Goal: Obtain resource: Obtain resource

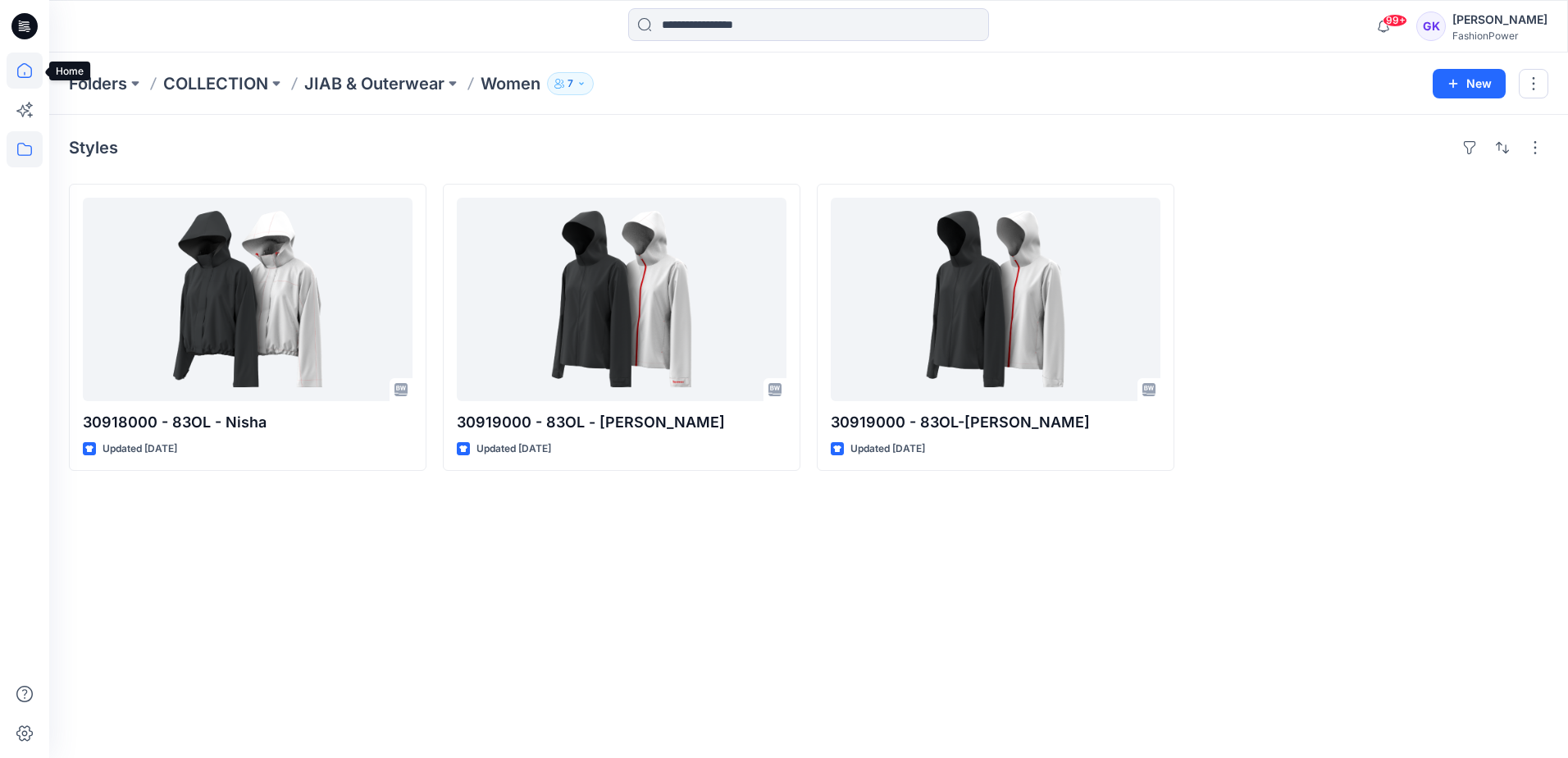
click at [18, 73] on icon at bounding box center [24, 70] width 14 height 14
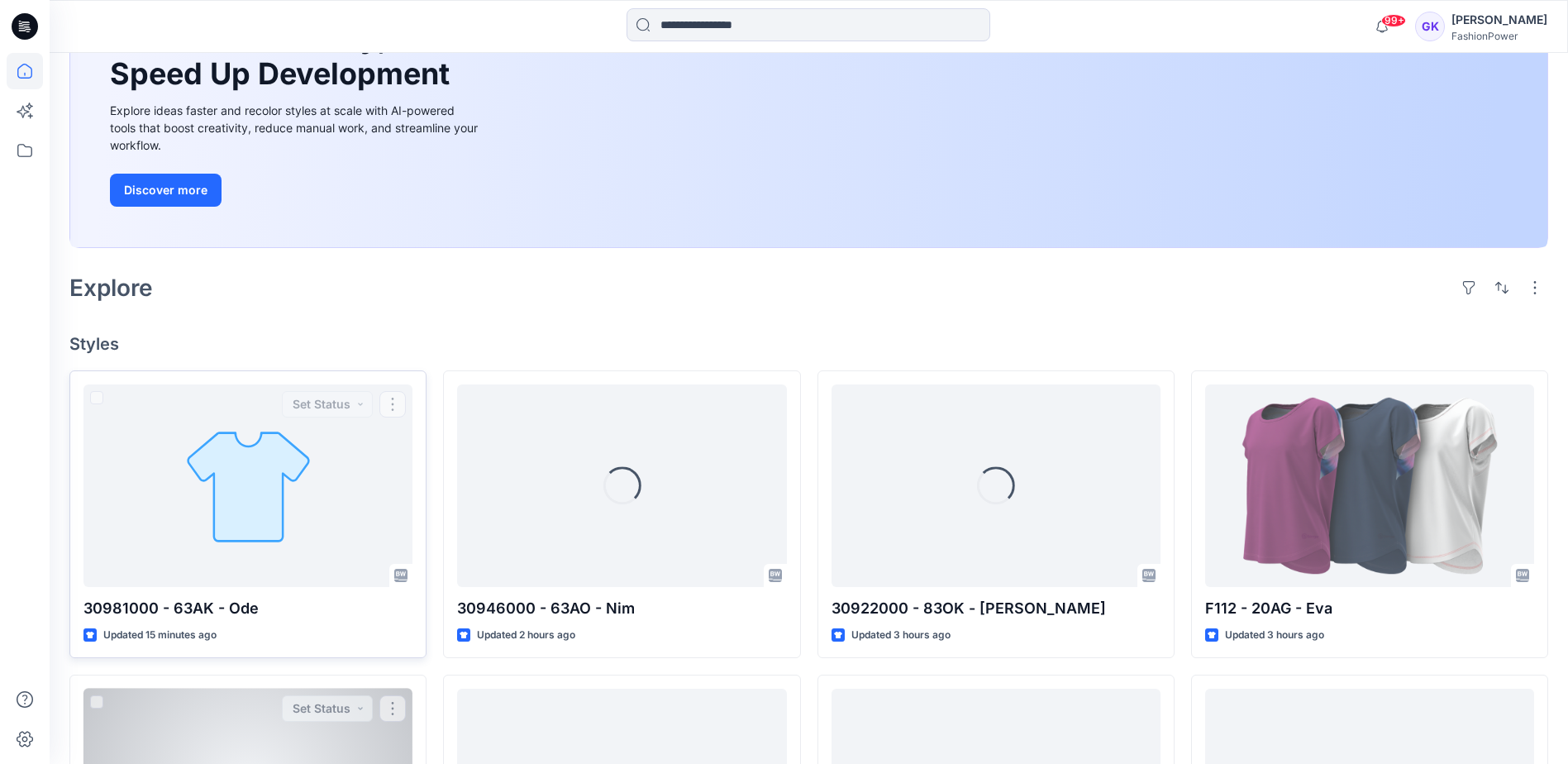
scroll to position [248, 0]
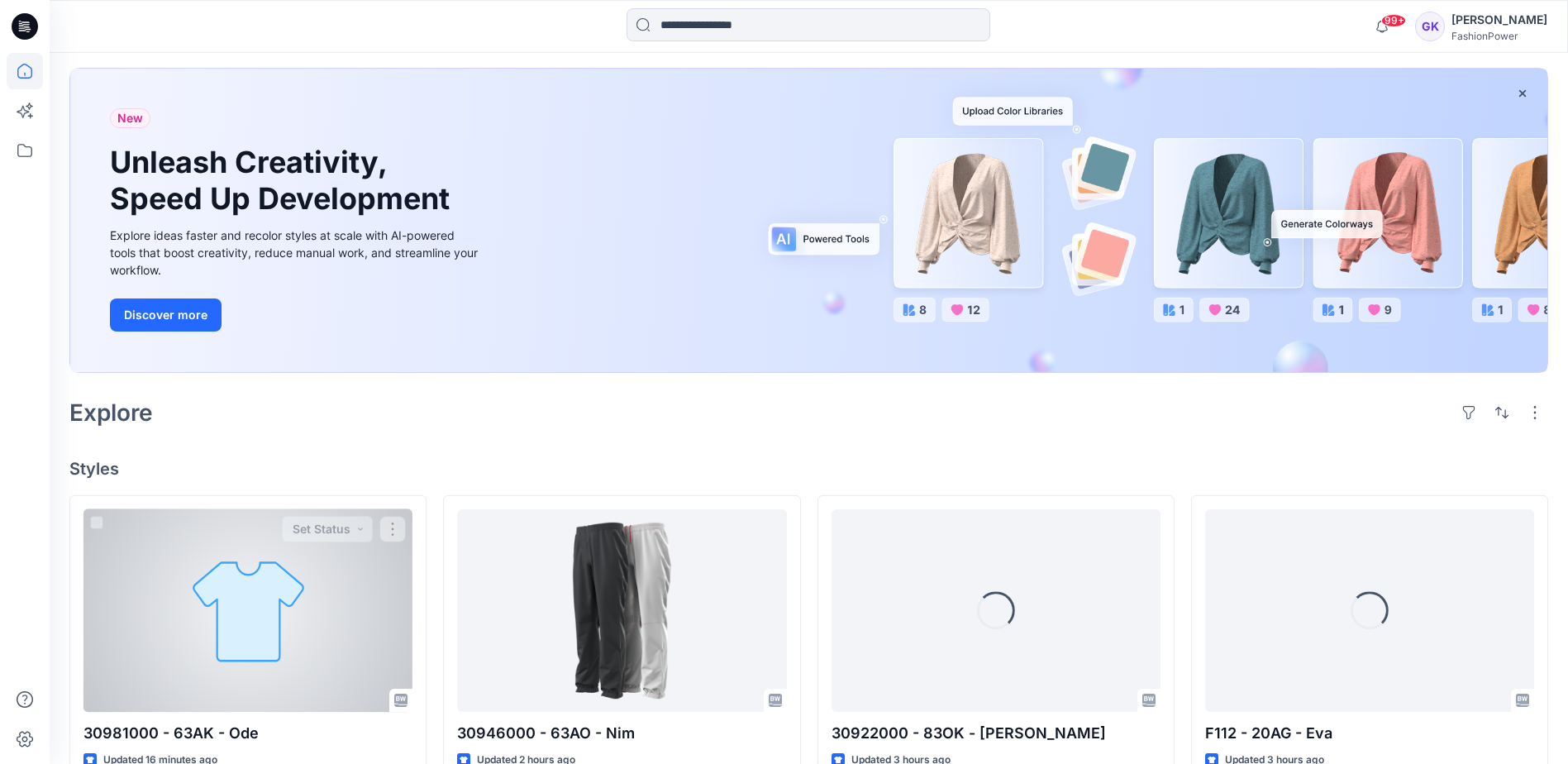
scroll to position [82, 0]
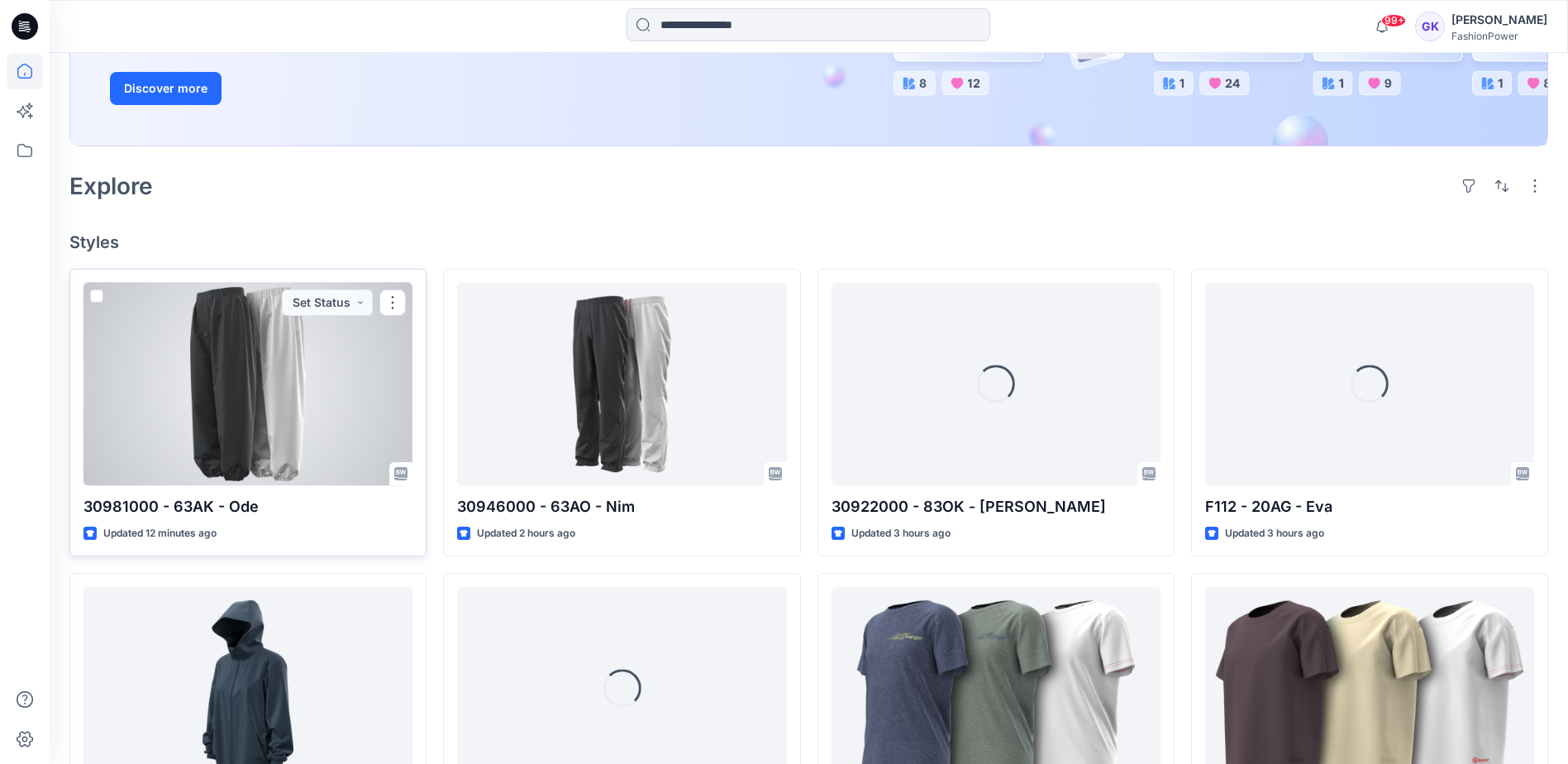
scroll to position [331, 0]
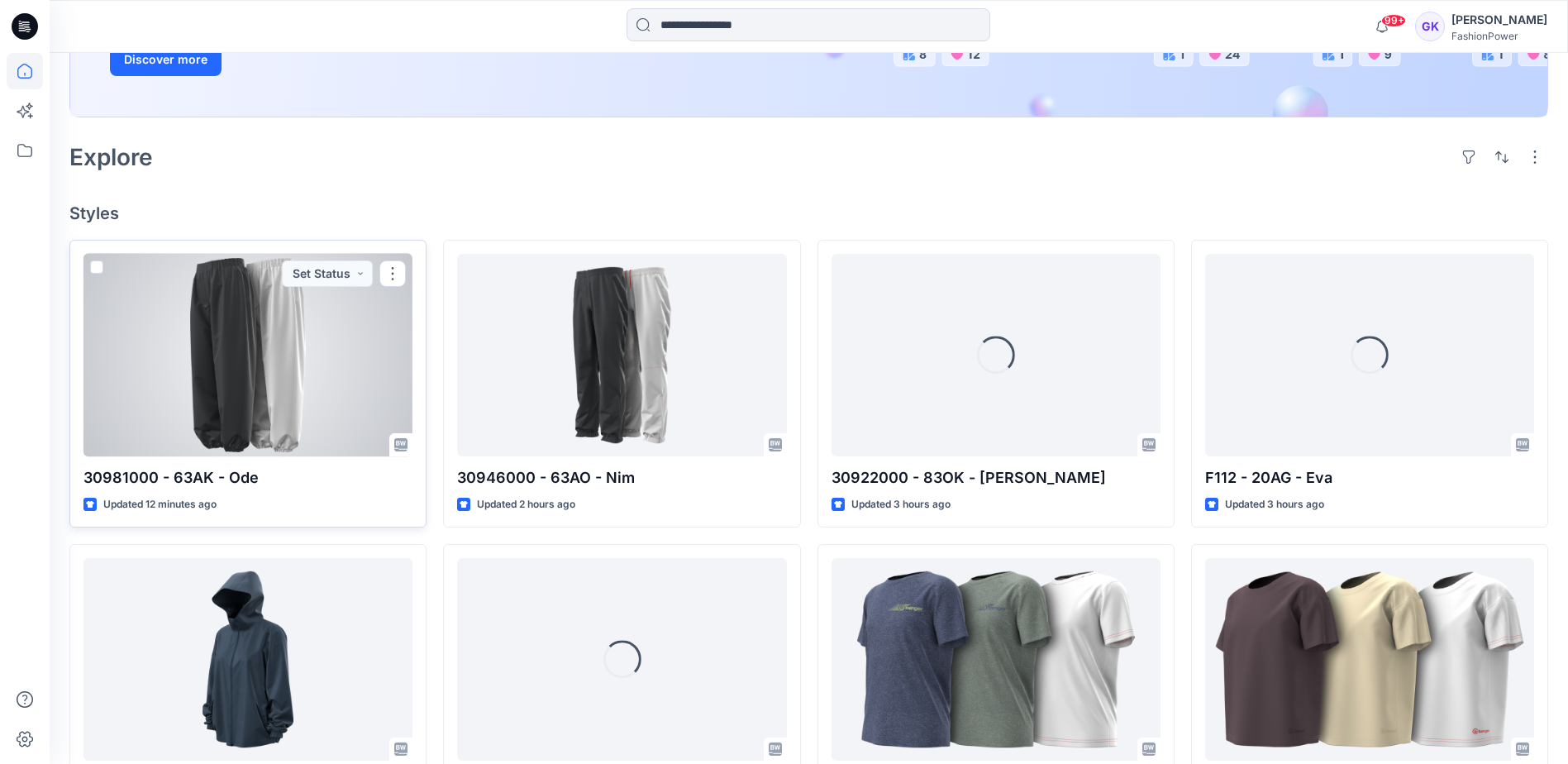
click at [304, 405] on div at bounding box center [248, 354] width 329 height 202
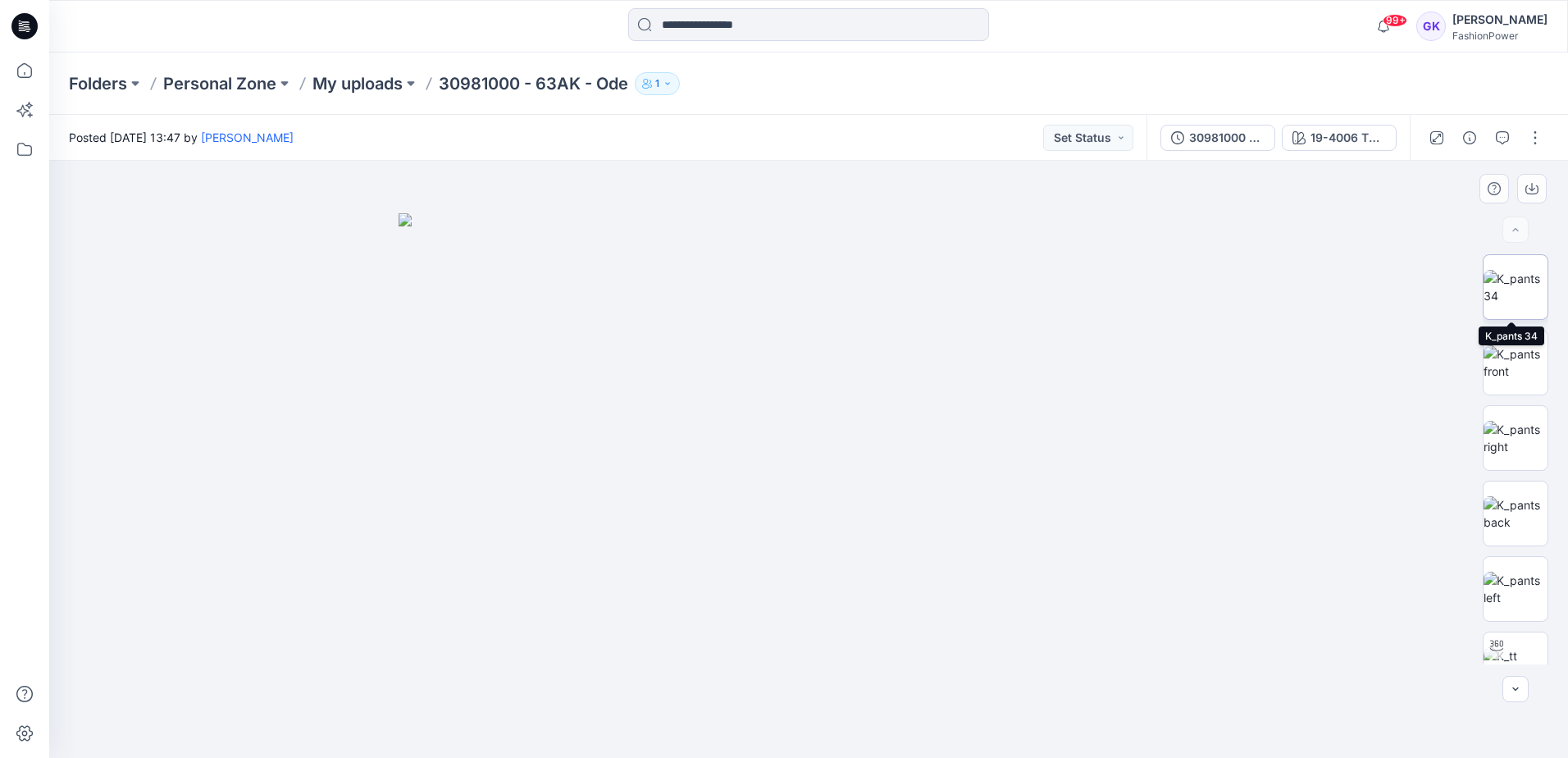
click at [1528, 291] on img at bounding box center [1515, 287] width 64 height 35
click at [1521, 355] on img at bounding box center [1515, 363] width 64 height 35
click at [1533, 190] on icon "button" at bounding box center [1532, 189] width 13 height 13
click at [1510, 438] on img at bounding box center [1515, 438] width 64 height 35
click at [1496, 524] on img at bounding box center [1515, 513] width 64 height 35
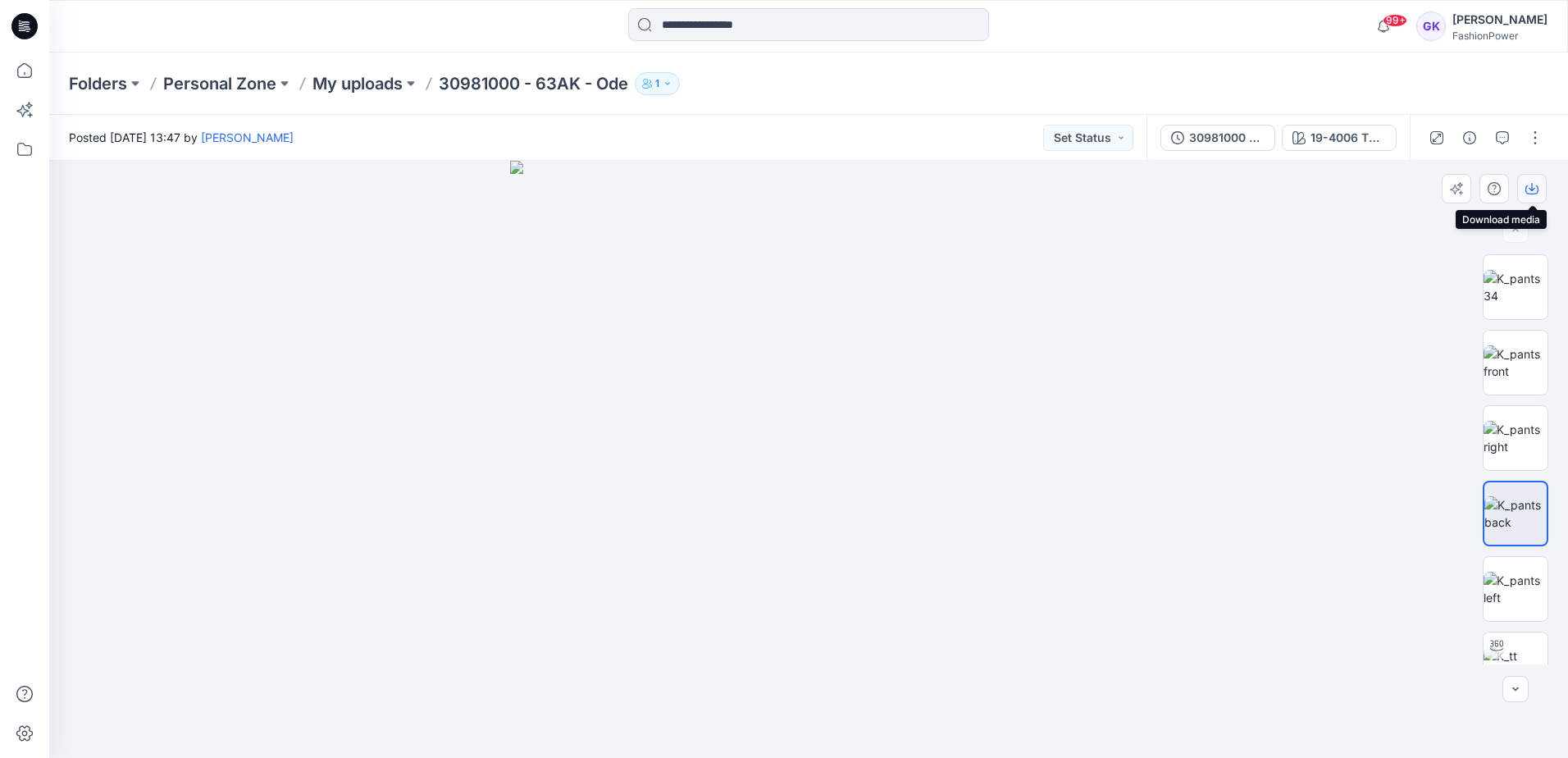
click at [1524, 185] on button "button" at bounding box center [1532, 188] width 30 height 30
click at [1517, 587] on img at bounding box center [1515, 589] width 64 height 35
click at [1531, 189] on icon "button" at bounding box center [1532, 189] width 13 height 13
click at [1065, 565] on img at bounding box center [808, 459] width 597 height 597
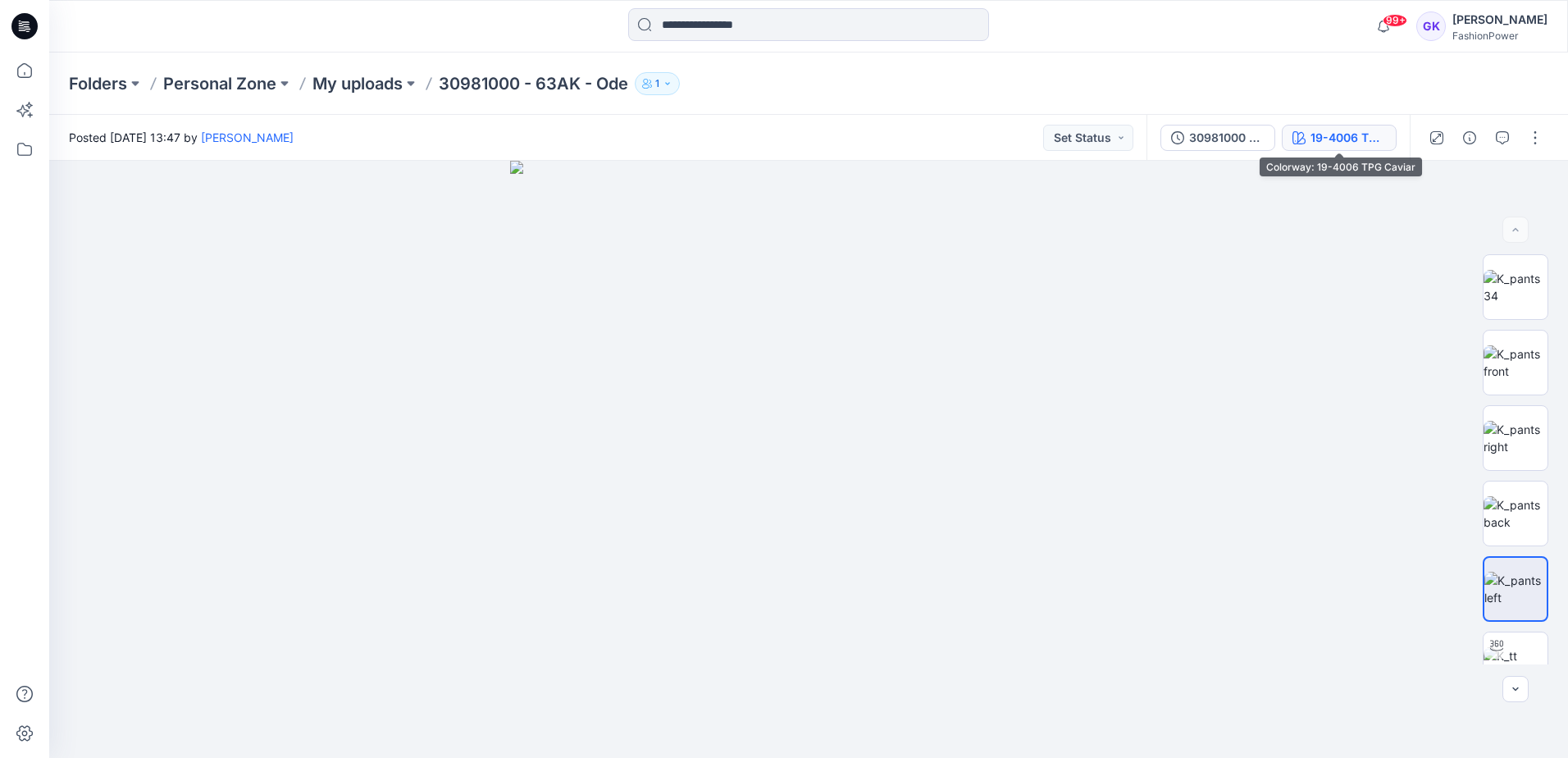
click at [1357, 141] on div "19-4006 TPG Caviar" at bounding box center [1347, 137] width 76 height 18
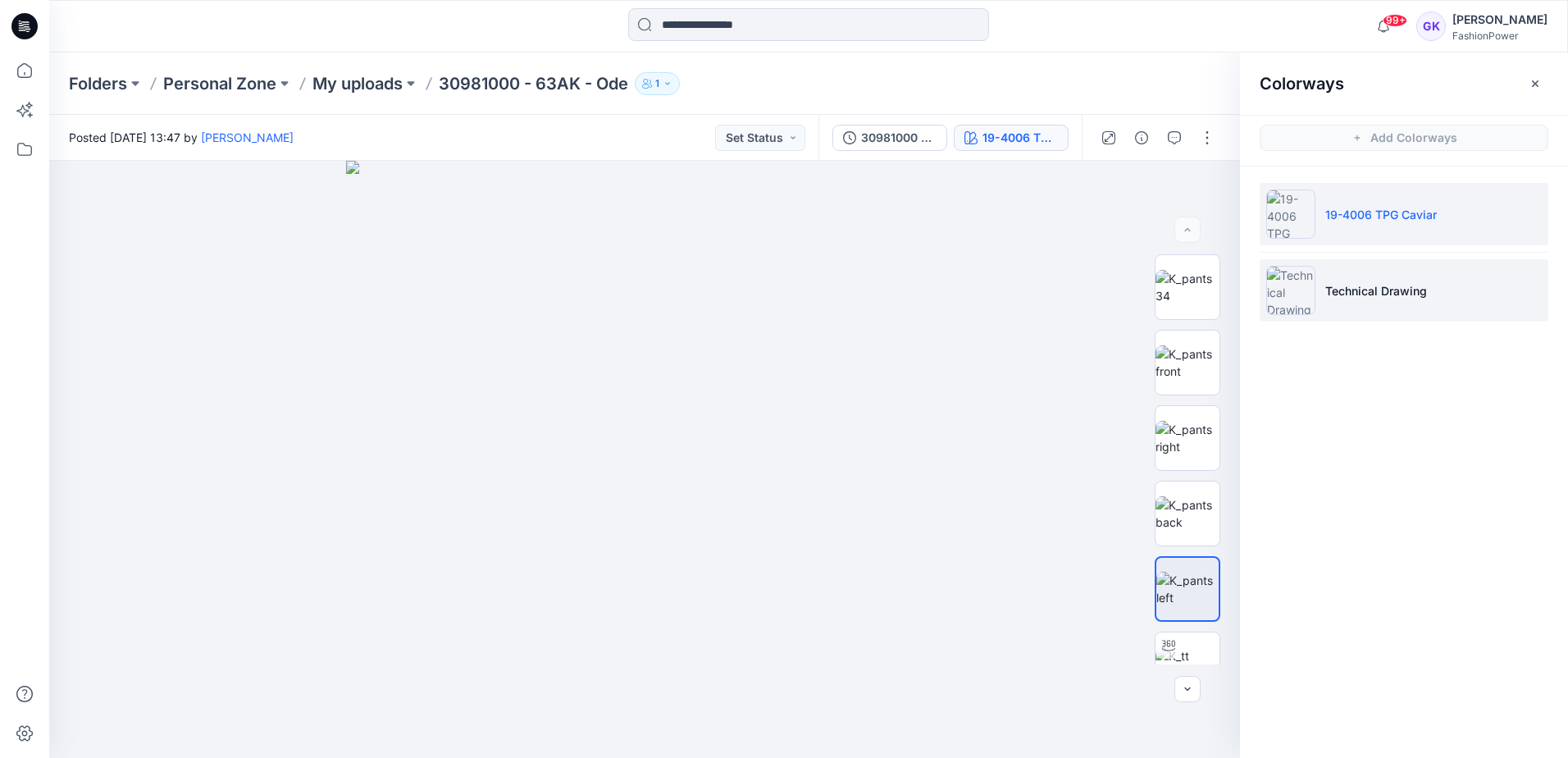
click at [1389, 291] on p "Technical Drawing" at bounding box center [1376, 291] width 102 height 17
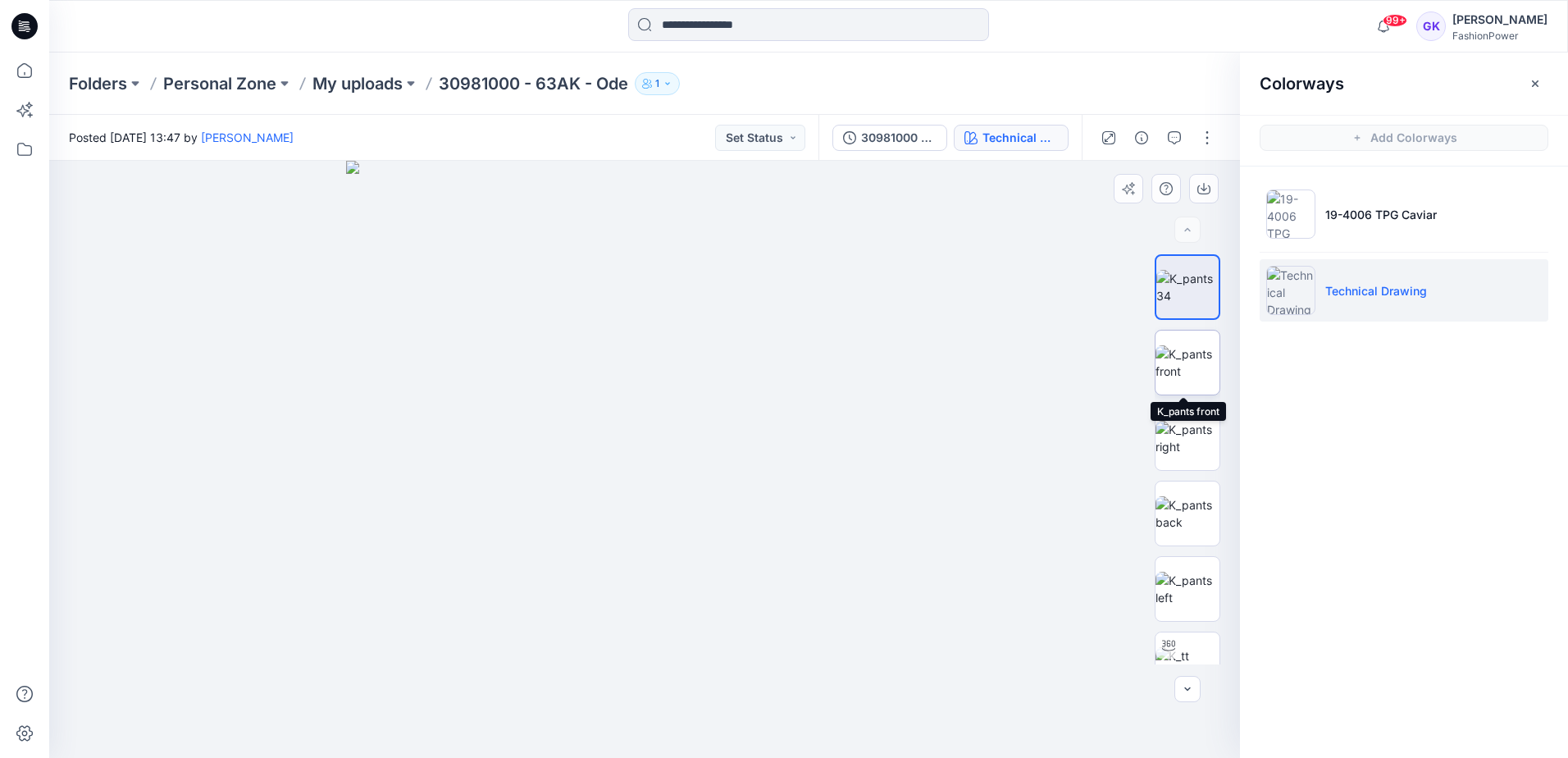
click at [1179, 361] on img at bounding box center [1187, 363] width 64 height 35
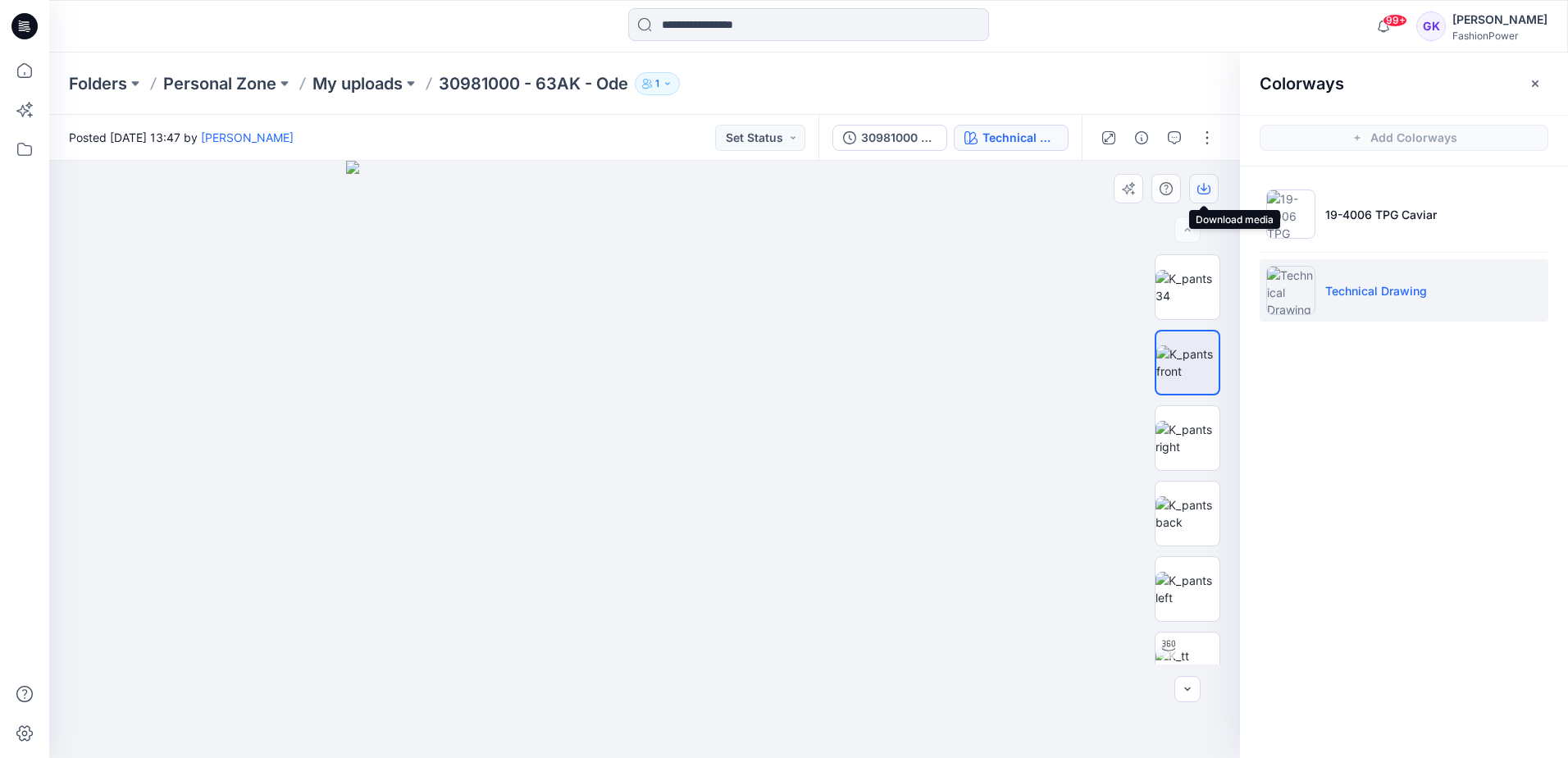
click at [1207, 189] on icon "button" at bounding box center [1204, 189] width 13 height 13
click at [1163, 520] on img at bounding box center [1187, 513] width 64 height 35
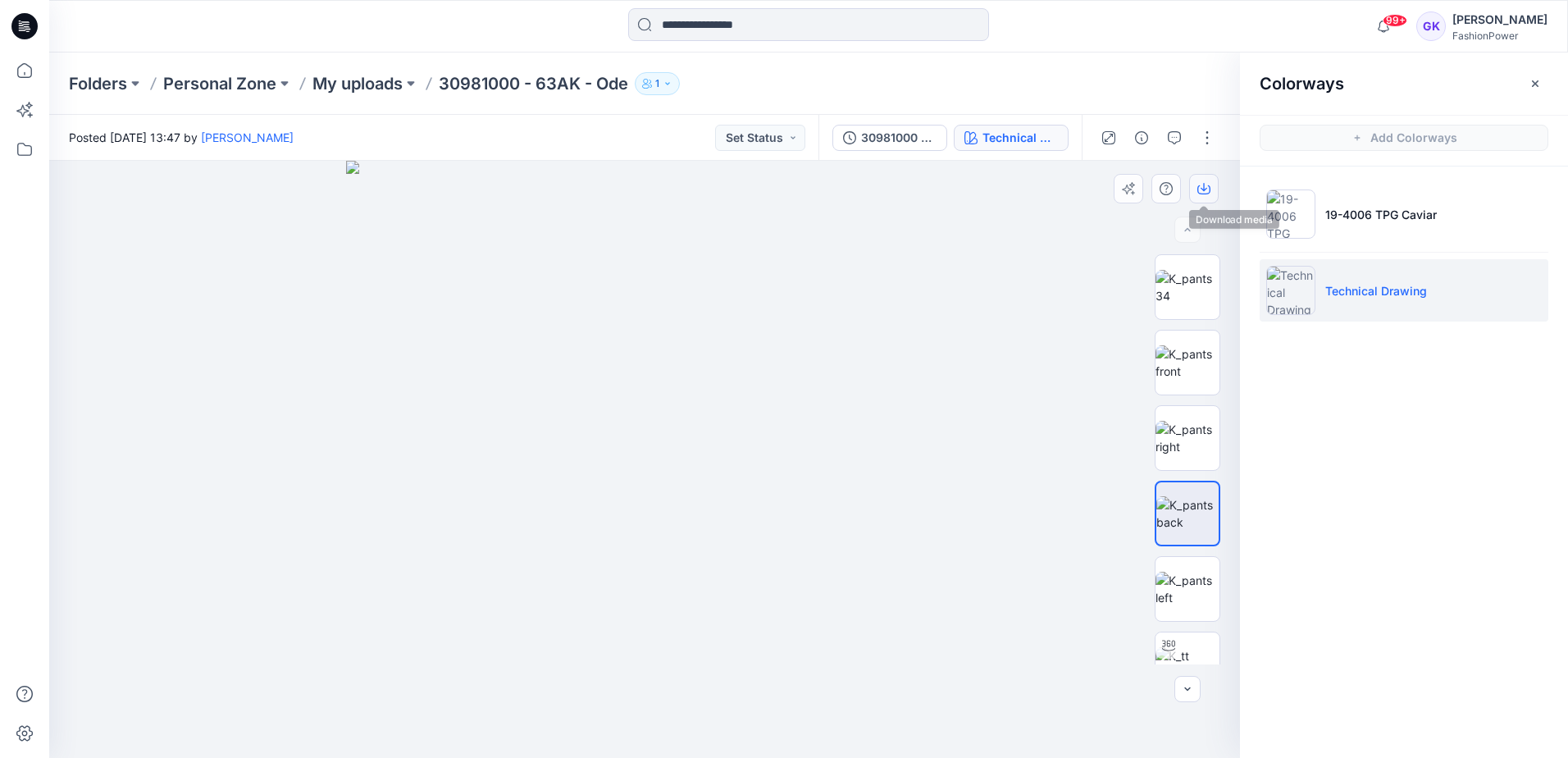
click at [1200, 186] on icon "button" at bounding box center [1204, 189] width 13 height 13
click at [1175, 595] on img at bounding box center [1187, 589] width 64 height 35
click at [1204, 191] on icon "button" at bounding box center [1204, 189] width 13 height 13
